Goal: Browse casually: Explore the website without a specific task or goal

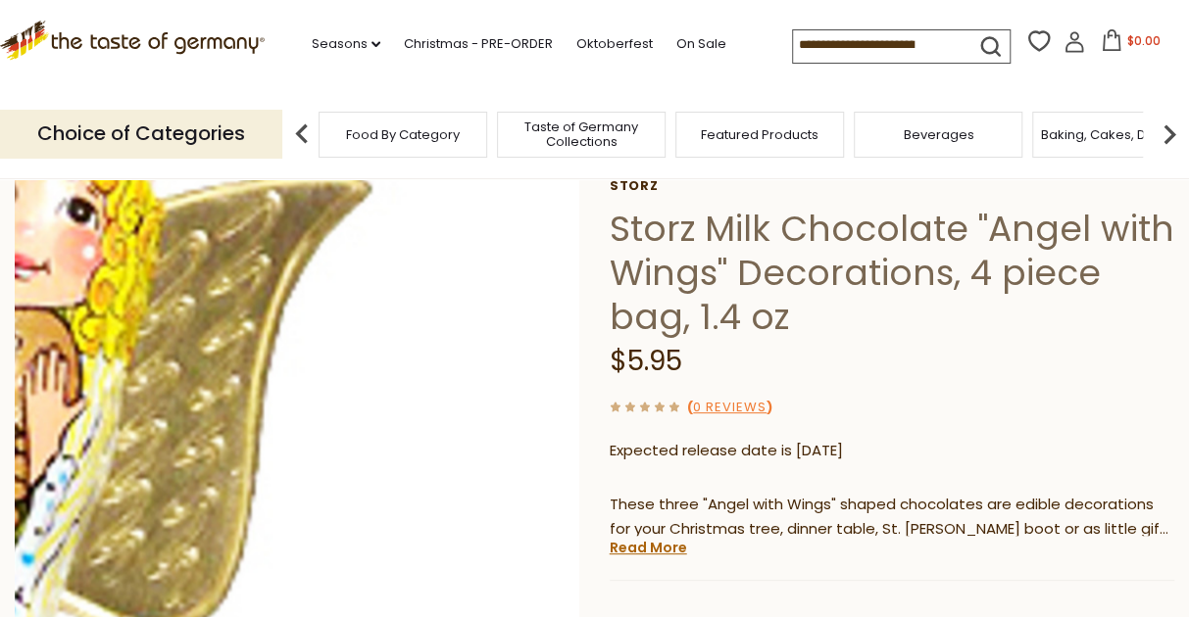
scroll to position [130, 0]
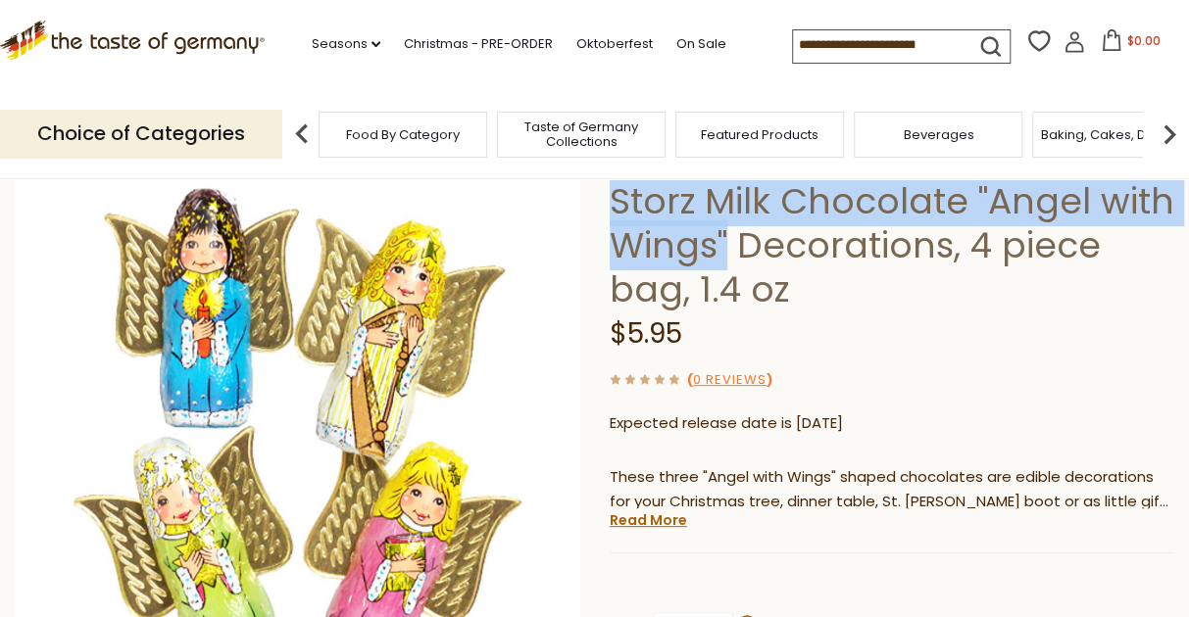
drag, startPoint x: 608, startPoint y: 196, endPoint x: 724, endPoint y: 252, distance: 128.4
click at [730, 254] on h1 "Storz Milk Chocolate "Angel with Wings" Decorations, 4 piece bag, 1.4 oz" at bounding box center [891, 245] width 564 height 132
copy h1 "Storz Milk Chocolate "Angel with Wings""
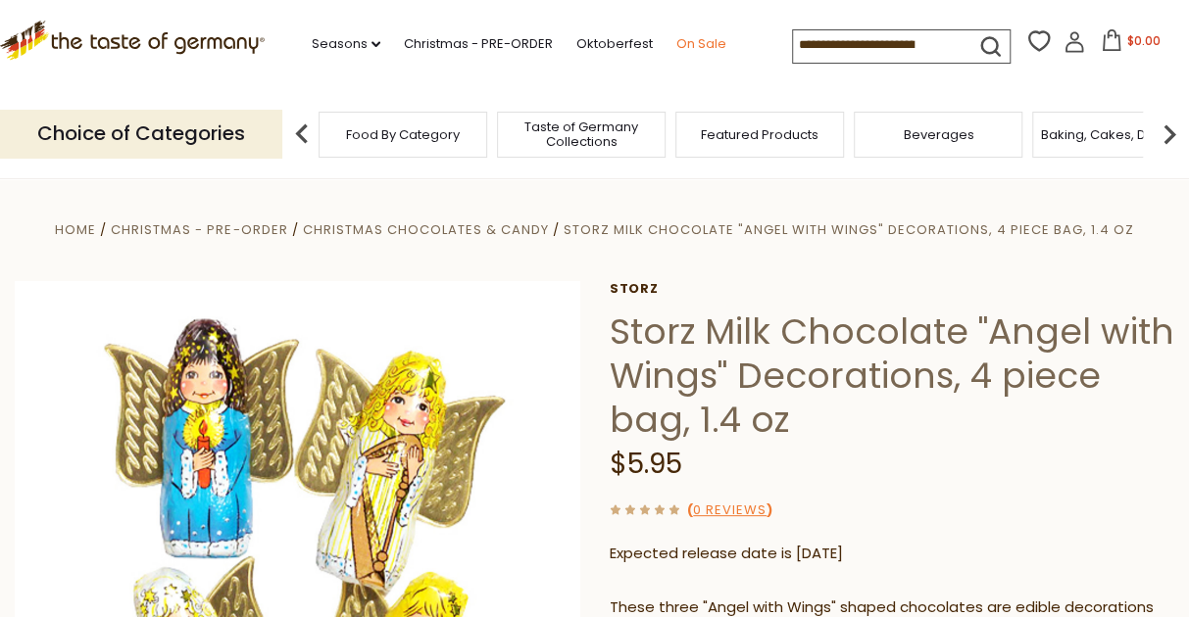
click at [690, 41] on link "On Sale" at bounding box center [701, 44] width 50 height 22
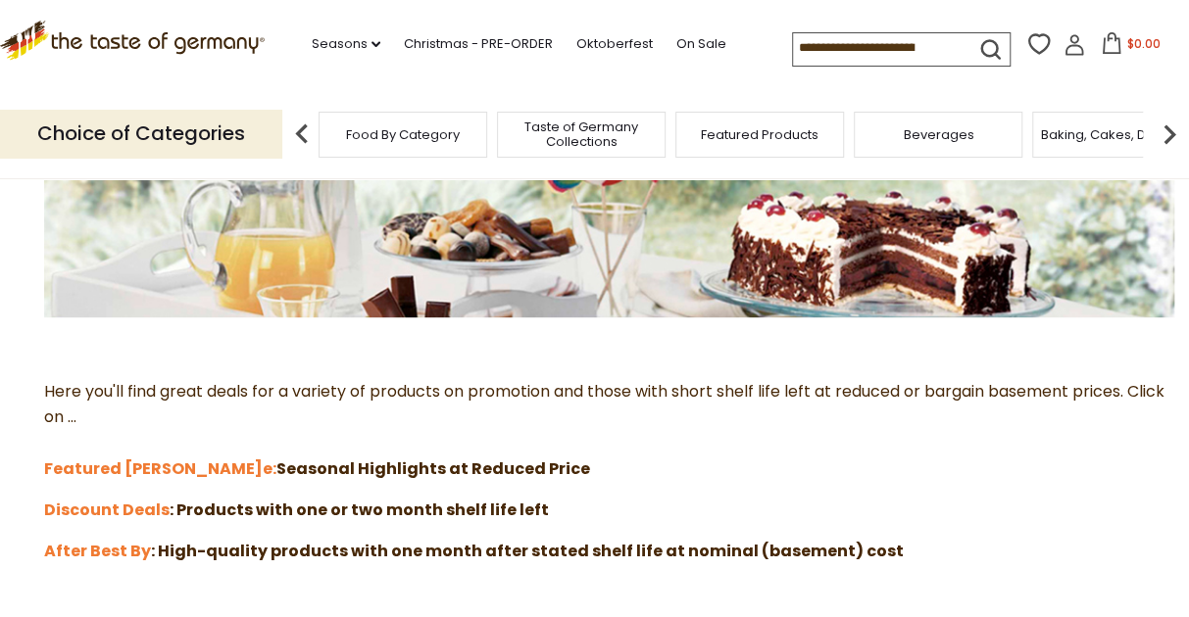
scroll to position [326, 0]
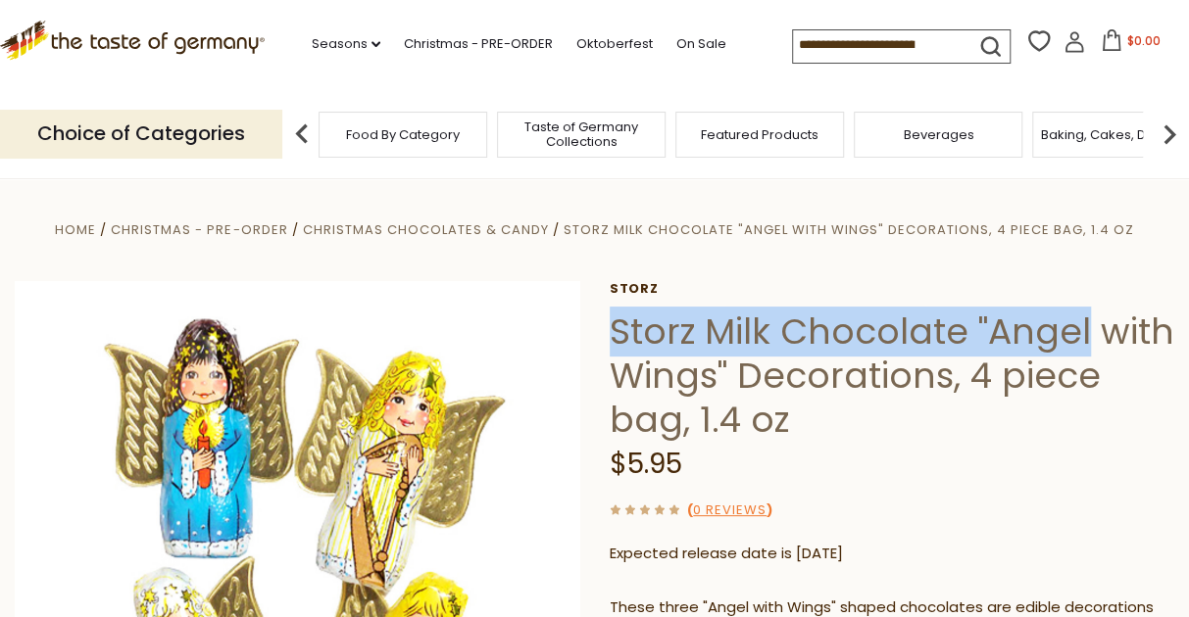
drag, startPoint x: 609, startPoint y: 326, endPoint x: 1086, endPoint y: 328, distance: 476.2
click at [1086, 328] on h1 "Storz Milk Chocolate "Angel with Wings" Decorations, 4 piece bag, 1.4 oz" at bounding box center [891, 376] width 564 height 132
copy h1 "Storz Milk Chocolate "Angel"
